Goal: Task Accomplishment & Management: Complete application form

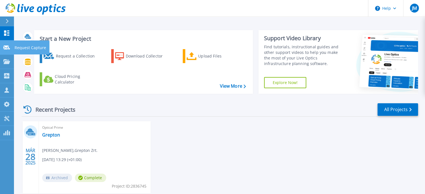
click at [6, 49] on icon at bounding box center [6, 48] width 7 height 4
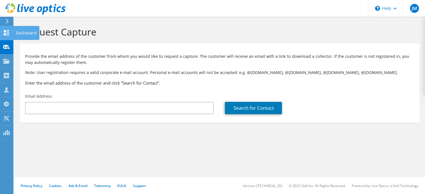
click at [9, 35] on div at bounding box center [6, 33] width 7 height 6
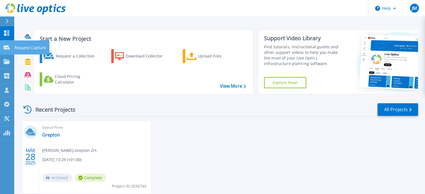
click at [7, 50] on div at bounding box center [6, 47] width 7 height 5
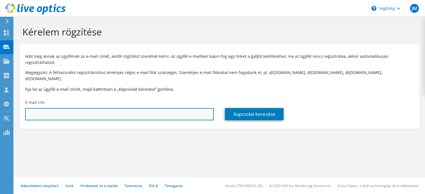
click at [112, 108] on input "text" at bounding box center [119, 114] width 189 height 12
paste input "csaba.czimondor@spaheviz.hu"
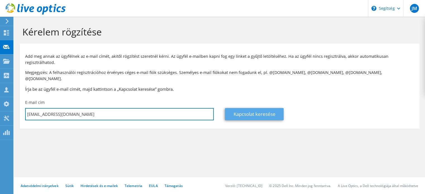
type input "csaba.czimondor@spaheviz.hu"
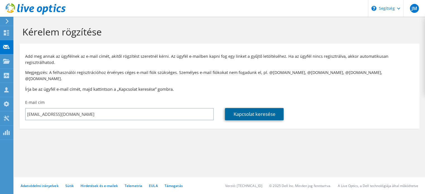
click at [261, 111] on font "Kapcsolat keresése" at bounding box center [254, 114] width 42 height 6
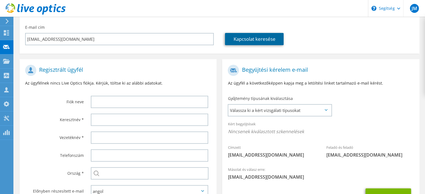
scroll to position [84, 0]
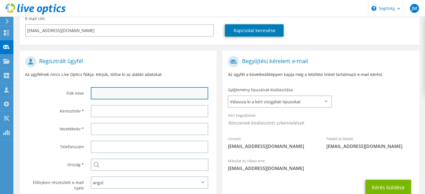
click at [115, 87] on input "text" at bounding box center [149, 93] width 117 height 12
click at [103, 87] on input "text" at bounding box center [149, 93] width 117 height 12
paste input "Hévízi Szent András Reumakórház és [GEOGRAPHIC_DATA]"
type input "Hévízi Szent András Reumakórház és [GEOGRAPHIC_DATA]"
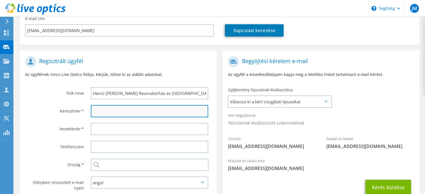
click at [94, 105] on input "text" at bounding box center [149, 111] width 117 height 12
paste input "Csaba"
type input "Csaba"
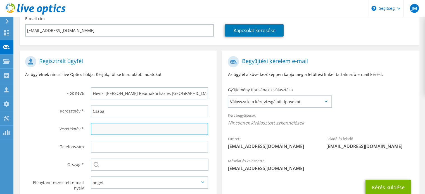
click at [97, 123] on input "text" at bounding box center [149, 129] width 117 height 12
paste input "Czimondor"
type input "Czimondor"
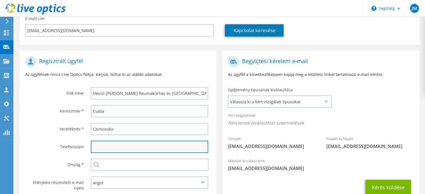
click at [108, 141] on input "text" at bounding box center [149, 147] width 117 height 12
paste input "+36 30568 2594"
click at [115, 141] on input "+36 30568 2594" at bounding box center [149, 147] width 117 height 12
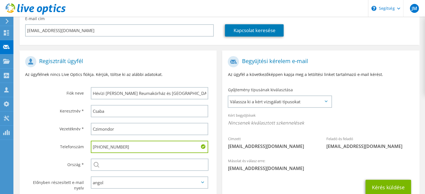
scroll to position [112, 0]
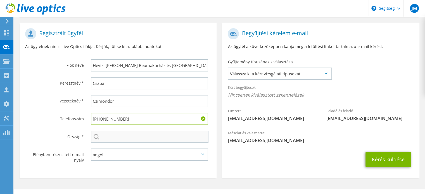
type input "+36305682594"
click at [104, 131] on input "text" at bounding box center [150, 137] width 118 height 12
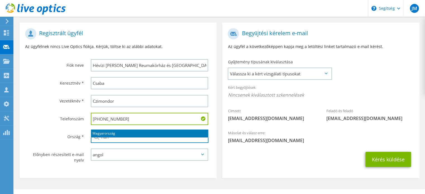
click at [142, 133] on li "Magyarország" at bounding box center [149, 134] width 117 height 8
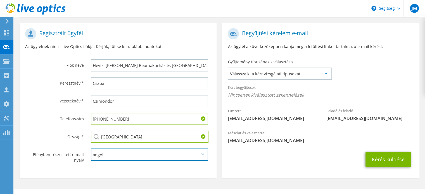
type input "Magyarország"
click at [185, 149] on select "angol Német Español Francia Olasz Lengyel Portugál orosz 한국어 中文 日本語" at bounding box center [149, 155] width 117 height 12
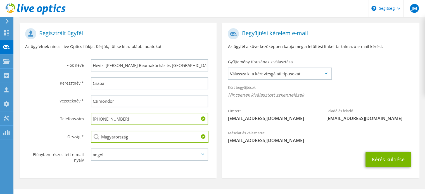
click at [147, 165] on section "Regisztrált ügyfél Az ügyfélnek nincs Live Optics fiókja. Kérjük, töltse ki az …" at bounding box center [118, 101] width 197 height 156
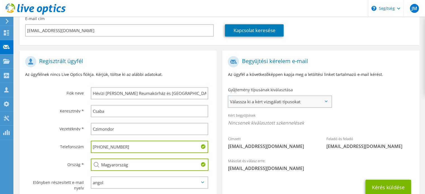
click at [297, 99] on font "Válassza ki a kért vizsgálati típusokat" at bounding box center [265, 102] width 70 height 6
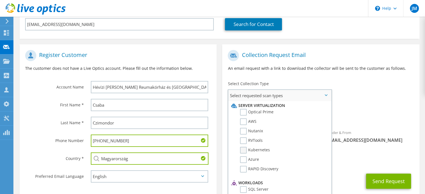
scroll to position [0, 0]
click at [245, 110] on label "Optical Prime" at bounding box center [257, 112] width 34 height 7
click at [0, 0] on input "Optical Prime" at bounding box center [0, 0] width 0 height 0
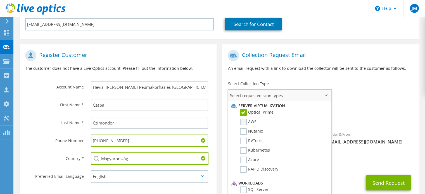
click at [245, 120] on label "AWS" at bounding box center [248, 122] width 16 height 7
click at [0, 0] on input "AWS" at bounding box center [0, 0] width 0 height 0
drag, startPoint x: 244, startPoint y: 132, endPoint x: 243, endPoint y: 138, distance: 5.7
click at [244, 133] on label "Nutanix" at bounding box center [251, 131] width 23 height 7
click at [0, 0] on input "Nutanix" at bounding box center [0, 0] width 0 height 0
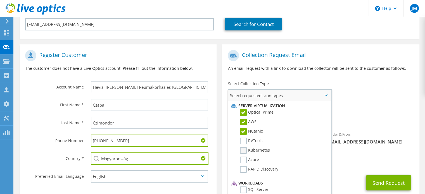
drag, startPoint x: 243, startPoint y: 143, endPoint x: 243, endPoint y: 146, distance: 3.4
click at [243, 143] on label "RVTools" at bounding box center [251, 141] width 23 height 7
click at [0, 0] on input "RVTools" at bounding box center [0, 0] width 0 height 0
click at [243, 152] on label "Kubernetes" at bounding box center [255, 150] width 30 height 7
click at [0, 0] on input "Kubernetes" at bounding box center [0, 0] width 0 height 0
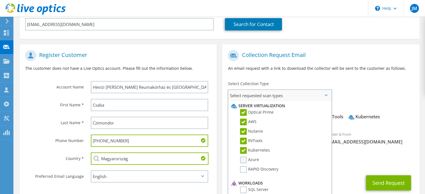
click at [244, 159] on label "Azure" at bounding box center [249, 160] width 19 height 7
click at [0, 0] on input "Azure" at bounding box center [0, 0] width 0 height 0
click at [246, 172] on li "RAPID Discovery" at bounding box center [279, 171] width 99 height 10
click at [244, 167] on label "RAPID Discovery" at bounding box center [259, 169] width 38 height 7
click at [0, 0] on input "RAPID Discovery" at bounding box center [0, 0] width 0 height 0
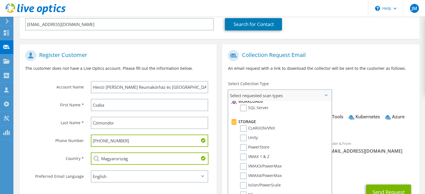
scroll to position [84, 0]
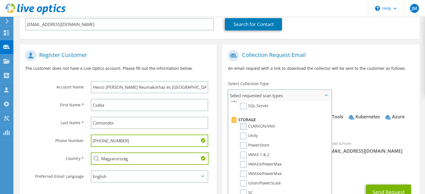
click at [243, 124] on label "CLARiiON/VNX" at bounding box center [257, 126] width 35 height 7
click at [0, 0] on input "CLARiiON/VNX" at bounding box center [0, 0] width 0 height 0
click at [244, 135] on label "Unity" at bounding box center [249, 136] width 18 height 7
click at [0, 0] on input "Unity" at bounding box center [0, 0] width 0 height 0
click at [244, 145] on label "PowerStore" at bounding box center [254, 145] width 29 height 7
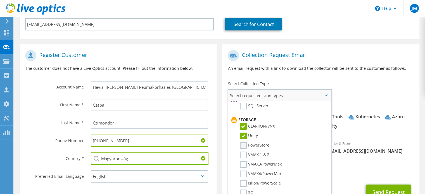
click at [0, 0] on input "PowerStore" at bounding box center [0, 0] width 0 height 0
click at [244, 155] on label "VMAX 1 & 2" at bounding box center [254, 155] width 29 height 7
click at [0, 0] on input "VMAX 1 & 2" at bounding box center [0, 0] width 0 height 0
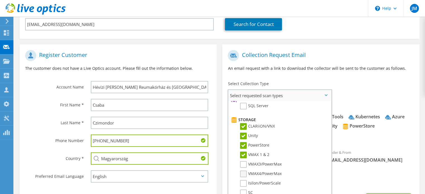
drag, startPoint x: 243, startPoint y: 161, endPoint x: 243, endPoint y: 170, distance: 8.4
click at [243, 162] on label "VMAX3/PowerMax" at bounding box center [261, 164] width 42 height 7
click at [0, 0] on input "VMAX3/PowerMax" at bounding box center [0, 0] width 0 height 0
click at [243, 172] on label "VMAX4/PowerMax" at bounding box center [261, 174] width 42 height 7
click at [0, 0] on input "VMAX4/PowerMax" at bounding box center [0, 0] width 0 height 0
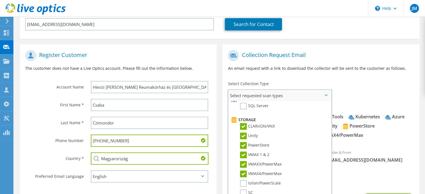
click at [244, 162] on label "VMAX3/PowerMax" at bounding box center [261, 164] width 42 height 7
click at [0, 0] on input "VMAX3/PowerMax" at bounding box center [0, 0] width 0 height 0
click at [244, 152] on label "VMAX 1 & 2" at bounding box center [254, 155] width 29 height 7
click at [0, 0] on input "VMAX 1 & 2" at bounding box center [0, 0] width 0 height 0
click at [245, 171] on label "VMAX4/PowerMax" at bounding box center [261, 174] width 42 height 7
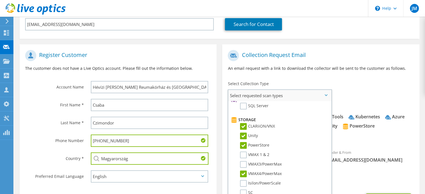
click at [0, 0] on input "VMAX4/PowerMax" at bounding box center [0, 0] width 0 height 0
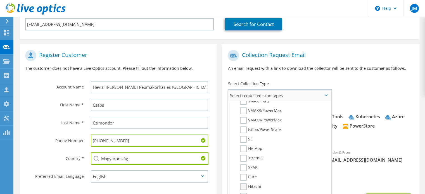
scroll to position [140, 0]
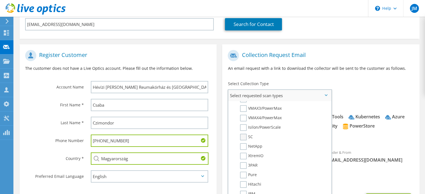
click at [244, 134] on label "SC" at bounding box center [246, 137] width 13 height 7
click at [0, 0] on input "SC" at bounding box center [0, 0] width 0 height 0
click at [244, 143] on label "NetApp" at bounding box center [251, 146] width 22 height 7
click at [0, 0] on input "NetApp" at bounding box center [0, 0] width 0 height 0
click at [243, 153] on label "XtremIO" at bounding box center [251, 156] width 23 height 7
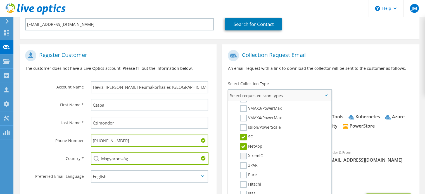
click at [0, 0] on input "XtremIO" at bounding box center [0, 0] width 0 height 0
click at [245, 162] on label "3PAR" at bounding box center [249, 165] width 18 height 7
click at [0, 0] on input "3PAR" at bounding box center [0, 0] width 0 height 0
click at [243, 173] on label "Pure" at bounding box center [248, 175] width 17 height 7
click at [0, 0] on input "Pure" at bounding box center [0, 0] width 0 height 0
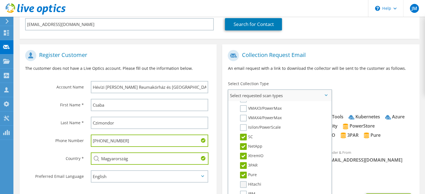
click at [243, 181] on label "Hitachi" at bounding box center [250, 184] width 21 height 7
click at [0, 0] on input "Hitachi" at bounding box center [0, 0] width 0 height 0
click at [244, 191] on label "IBM" at bounding box center [247, 194] width 15 height 7
click at [0, 0] on input "IBM" at bounding box center [0, 0] width 0 height 0
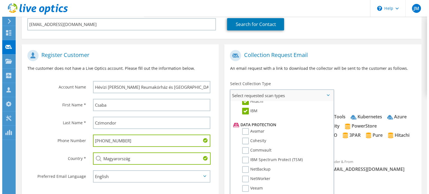
scroll to position [224, 0]
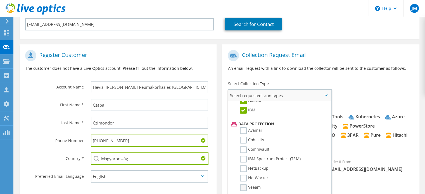
click at [244, 184] on label "Veeam" at bounding box center [250, 187] width 21 height 7
click at [0, 0] on input "Veeam" at bounding box center [0, 0] width 0 height 0
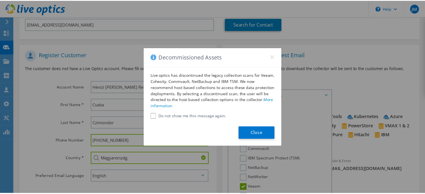
scroll to position [78, 0]
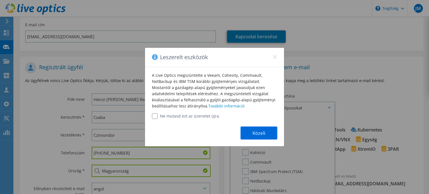
click at [266, 135] on button "Közeli" at bounding box center [259, 133] width 36 height 13
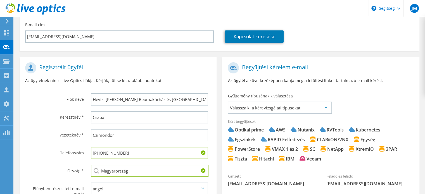
click at [323, 102] on span "Válassza ki a kért vizsgálati típusokat" at bounding box center [279, 107] width 103 height 11
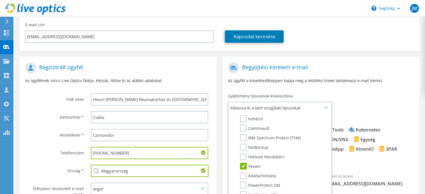
scroll to position [258, 0]
click at [335, 91] on div "Gyűjtemény típusának kiválasztása Válassza ki a kért vizsgálati típusokat Szerv…" at bounding box center [279, 103] width 115 height 25
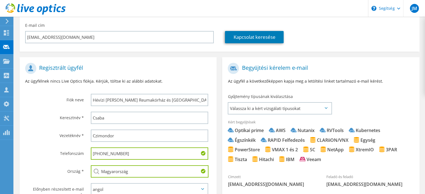
scroll to position [50, 0]
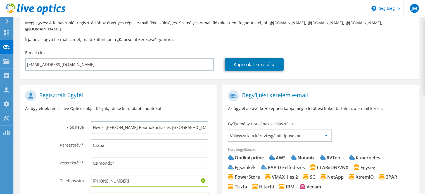
click at [325, 135] on icon at bounding box center [326, 136] width 3 height 2
click at [326, 135] on icon at bounding box center [326, 136] width 3 height 2
click at [316, 130] on span "Válassza ki a kért vizsgálati típusokat" at bounding box center [279, 135] width 103 height 11
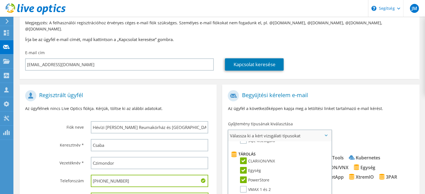
scroll to position [63, 0]
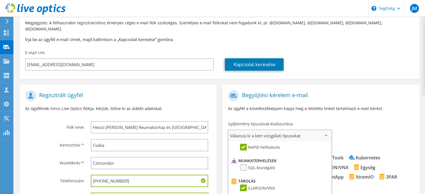
click at [243, 164] on label "SQL-kiszolgáló" at bounding box center [257, 167] width 35 height 7
click at [0, 0] on input "SQL-kiszolgáló" at bounding box center [0, 0] width 0 height 0
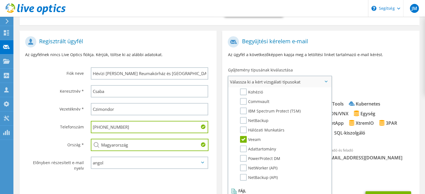
scroll to position [106, 0]
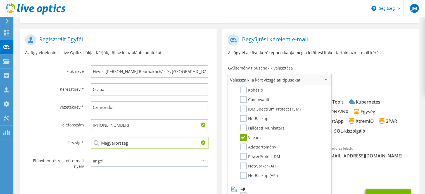
click at [242, 193] on label "Dosszié" at bounding box center [251, 196] width 22 height 7
click at [0, 0] on input "Dosszié" at bounding box center [0, 0] width 0 height 0
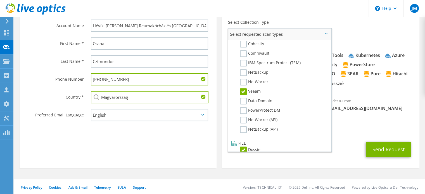
scroll to position [147, 0]
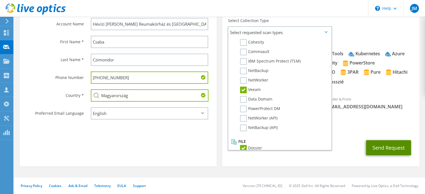
click at [385, 150] on button "Send Request" at bounding box center [388, 147] width 45 height 15
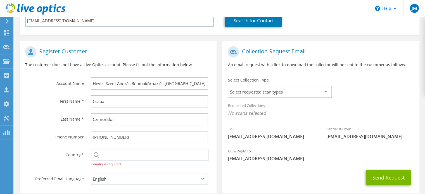
scroll to position [112, 0]
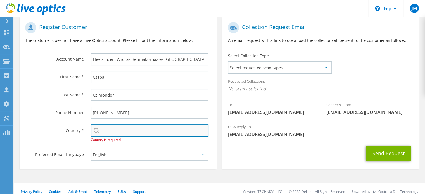
click at [119, 127] on input "text" at bounding box center [150, 131] width 118 height 12
click at [152, 132] on input "text" at bounding box center [150, 131] width 118 height 12
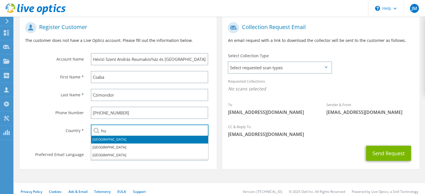
click at [147, 139] on li "[GEOGRAPHIC_DATA]" at bounding box center [149, 140] width 117 height 8
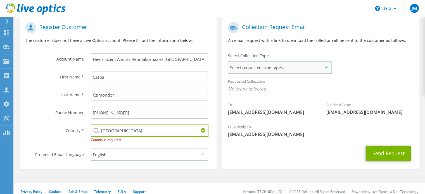
type input "[GEOGRAPHIC_DATA]"
click at [295, 73] on span "Select requested scan types" at bounding box center [279, 67] width 103 height 11
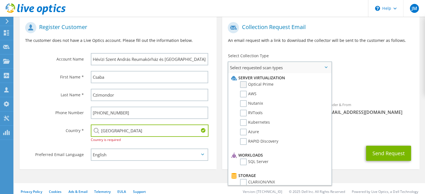
click at [244, 84] on label "Optical Prime" at bounding box center [257, 84] width 34 height 7
click at [0, 0] on input "Optical Prime" at bounding box center [0, 0] width 0 height 0
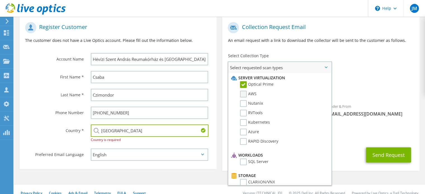
click at [244, 93] on label "AWS" at bounding box center [248, 94] width 16 height 7
click at [0, 0] on input "AWS" at bounding box center [0, 0] width 0 height 0
click at [244, 105] on label "Nutanix" at bounding box center [251, 103] width 23 height 7
click at [0, 0] on input "Nutanix" at bounding box center [0, 0] width 0 height 0
click at [243, 112] on label "RVTools" at bounding box center [251, 113] width 23 height 7
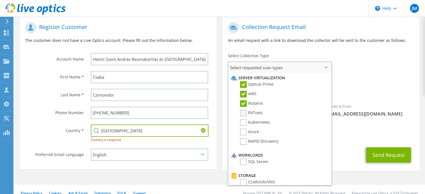
click at [0, 0] on input "RVTools" at bounding box center [0, 0] width 0 height 0
click at [244, 122] on label "Kubernetes" at bounding box center [255, 122] width 30 height 7
click at [0, 0] on input "Kubernetes" at bounding box center [0, 0] width 0 height 0
drag, startPoint x: 244, startPoint y: 131, endPoint x: 242, endPoint y: 135, distance: 5.0
click at [243, 132] on label "Azure" at bounding box center [249, 132] width 19 height 7
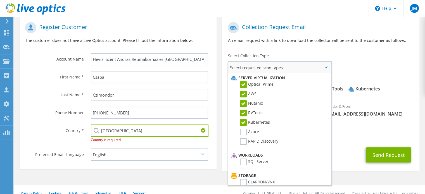
click at [0, 0] on input "Azure" at bounding box center [0, 0] width 0 height 0
click at [242, 141] on label "RAPID Discovery" at bounding box center [259, 141] width 38 height 7
click at [0, 0] on input "RAPID Discovery" at bounding box center [0, 0] width 0 height 0
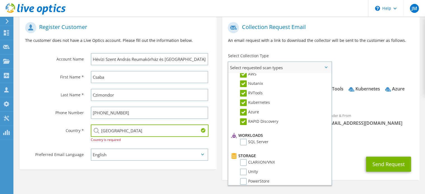
scroll to position [28, 0]
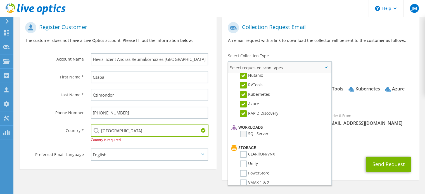
click at [244, 132] on label "SQL Server" at bounding box center [254, 134] width 29 height 7
click at [0, 0] on input "SQL Server" at bounding box center [0, 0] width 0 height 0
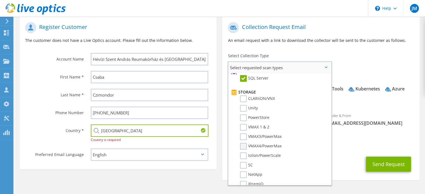
scroll to position [84, 0]
click at [243, 97] on label "CLARiiON/VNX" at bounding box center [257, 98] width 35 height 7
click at [0, 0] on input "CLARiiON/VNX" at bounding box center [0, 0] width 0 height 0
click at [243, 106] on label "Unity" at bounding box center [249, 108] width 18 height 7
click at [0, 0] on input "Unity" at bounding box center [0, 0] width 0 height 0
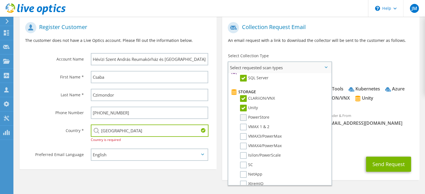
click at [243, 114] on label "PowerStore" at bounding box center [254, 117] width 29 height 7
click at [0, 0] on input "PowerStore" at bounding box center [0, 0] width 0 height 0
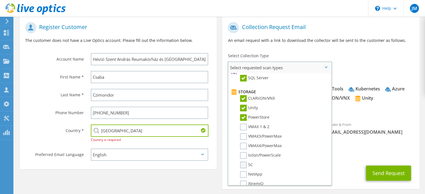
click at [244, 164] on label "SC" at bounding box center [246, 165] width 13 height 7
click at [0, 0] on input "SC" at bounding box center [0, 0] width 0 height 0
click at [245, 171] on label "NetApp" at bounding box center [251, 174] width 22 height 7
click at [0, 0] on input "NetApp" at bounding box center [0, 0] width 0 height 0
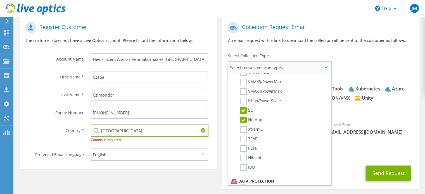
scroll to position [140, 0]
click at [244, 134] on label "3PAR" at bounding box center [249, 137] width 18 height 7
click at [0, 0] on input "3PAR" at bounding box center [0, 0] width 0 height 0
click at [244, 148] on li "Pure" at bounding box center [279, 149] width 99 height 10
click at [244, 144] on label "Pure" at bounding box center [248, 147] width 17 height 7
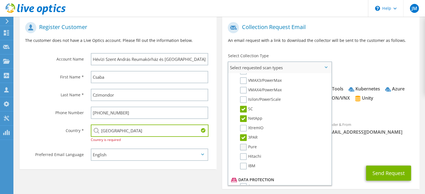
click at [0, 0] on input "Pure" at bounding box center [0, 0] width 0 height 0
drag, startPoint x: 244, startPoint y: 152, endPoint x: 244, endPoint y: 160, distance: 7.8
click at [244, 153] on label "Hitachi" at bounding box center [250, 156] width 21 height 7
click at [0, 0] on input "Hitachi" at bounding box center [0, 0] width 0 height 0
click at [243, 164] on label "IBM" at bounding box center [247, 166] width 15 height 7
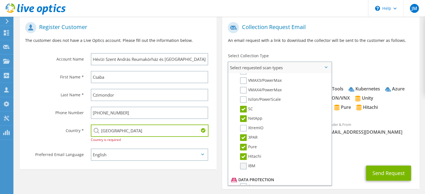
click at [0, 0] on input "IBM" at bounding box center [0, 0] width 0 height 0
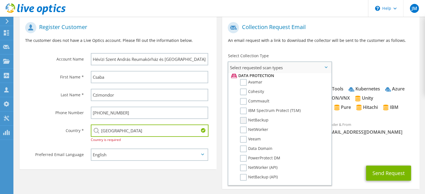
scroll to position [252, 0]
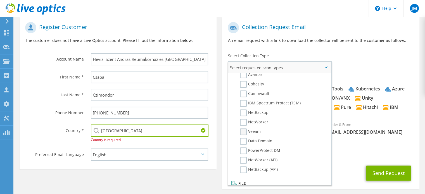
click at [244, 129] on label "Veeam" at bounding box center [250, 132] width 21 height 7
click at [0, 0] on input "Veeam" at bounding box center [0, 0] width 0 height 0
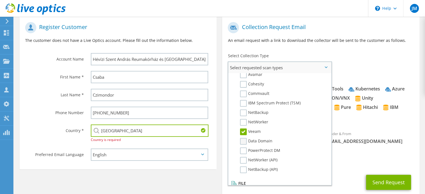
scroll to position [258, 0]
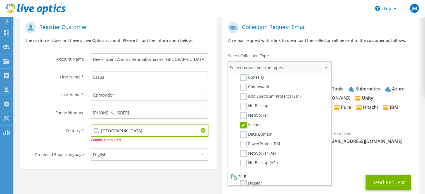
click at [245, 180] on label "Dossier" at bounding box center [251, 183] width 22 height 7
click at [0, 0] on input "Dossier" at bounding box center [0, 0] width 0 height 0
click at [360, 121] on span "Optical Prime AWS Nutanix RVTools Kubernetes Azure RAPID Discovery SQL Server" at bounding box center [321, 104] width 186 height 37
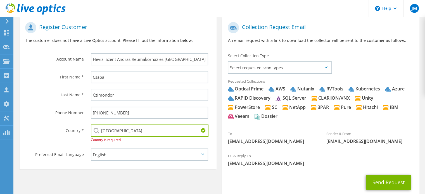
scroll to position [140, 0]
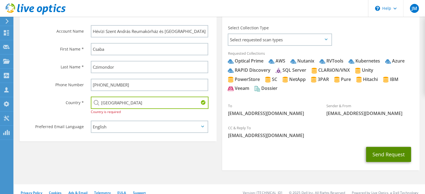
click at [392, 153] on button "Send Request" at bounding box center [388, 154] width 45 height 15
